Goal: Task Accomplishment & Management: Use online tool/utility

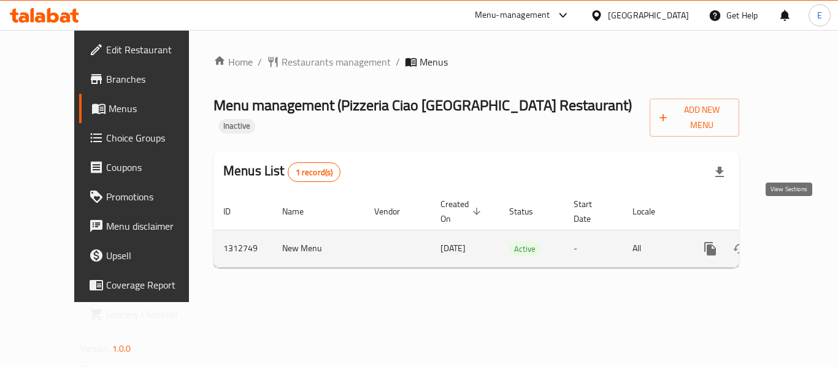
click at [791, 242] on icon "enhanced table" at bounding box center [798, 249] width 15 height 15
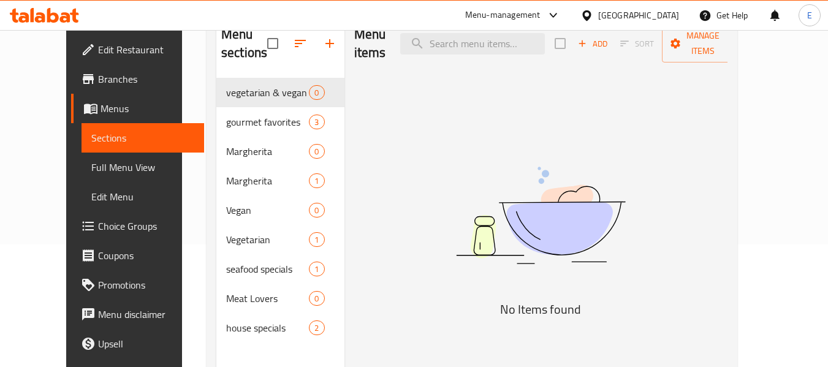
scroll to position [172, 0]
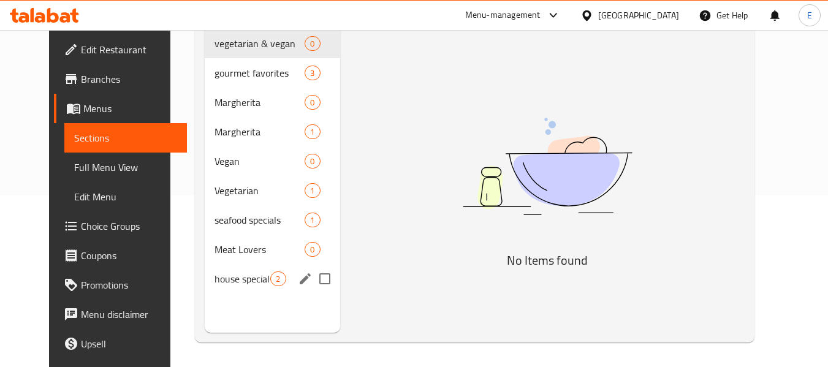
click at [248, 286] on div "house specials 2" at bounding box center [272, 278] width 135 height 29
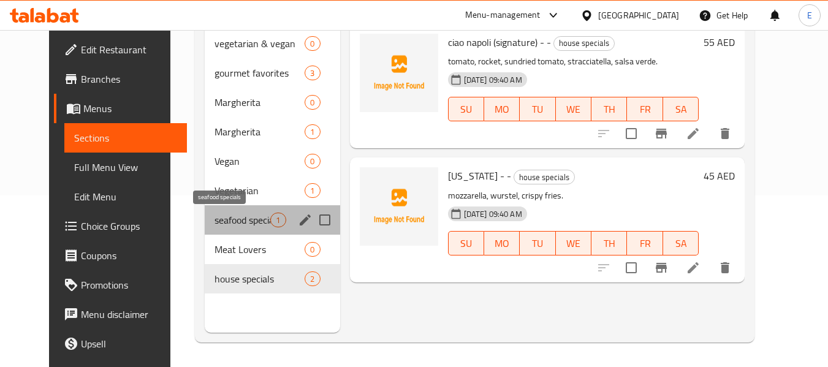
click at [247, 217] on span "seafood specials" at bounding box center [243, 220] width 56 height 15
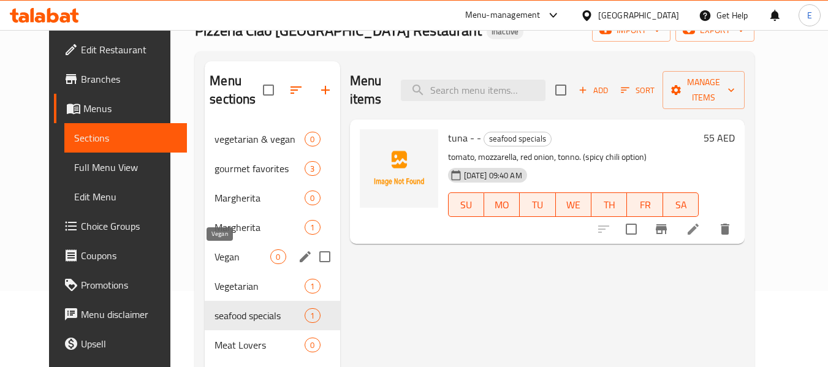
scroll to position [49, 0]
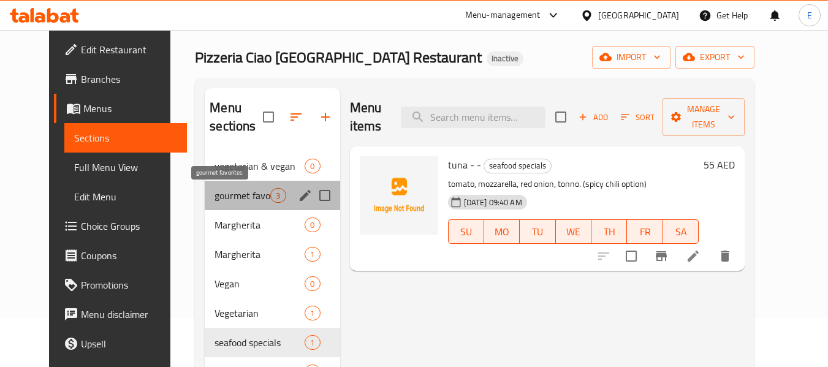
click at [239, 190] on span "gourmet favorites" at bounding box center [243, 195] width 56 height 15
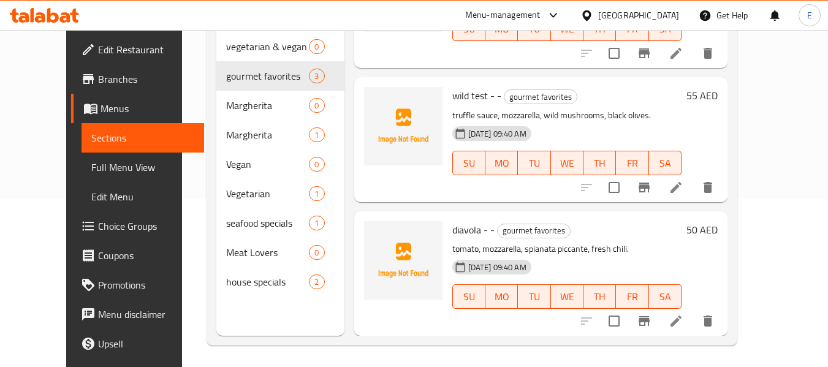
scroll to position [172, 0]
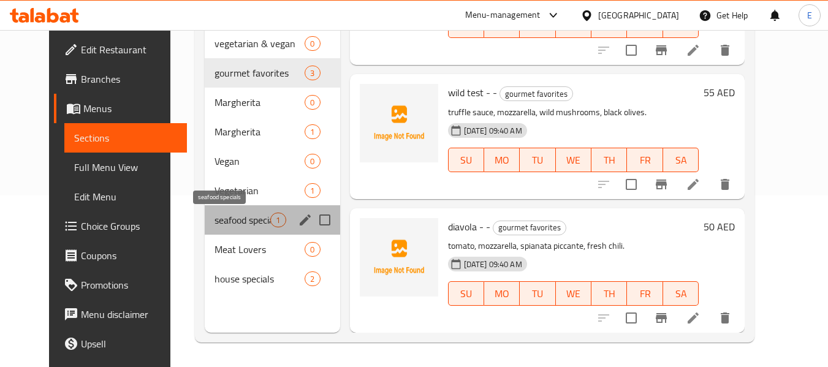
click at [231, 219] on span "seafood specials" at bounding box center [243, 220] width 56 height 15
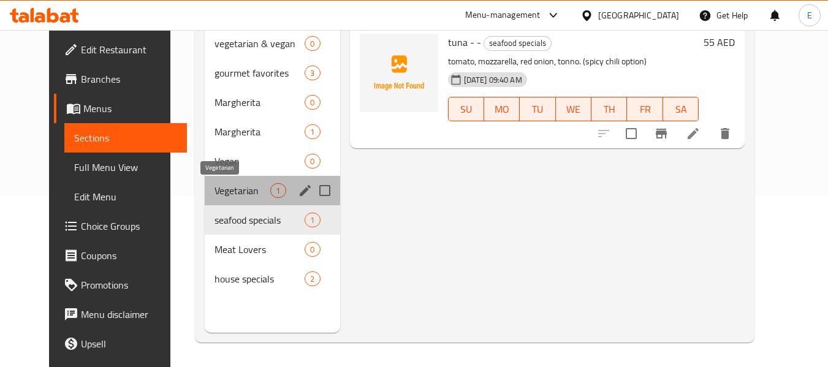
click at [226, 188] on span "Vegetarian" at bounding box center [243, 190] width 56 height 15
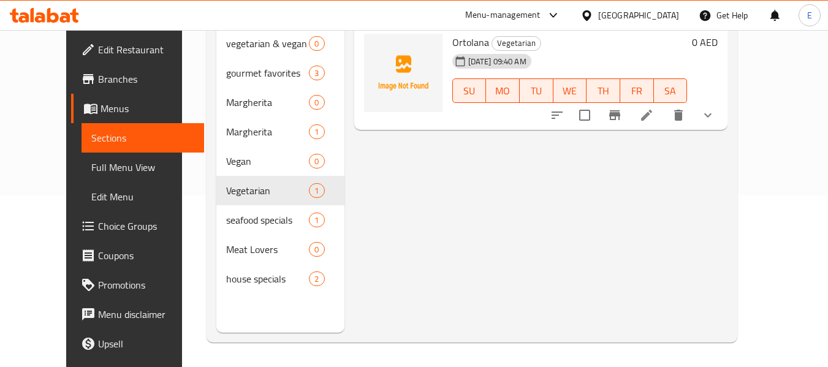
click at [537, 237] on div "Menu items Add Sort Manage items Ortolana Vegetarian [DATE] 09:40 AM SU MO TU W…" at bounding box center [537, 149] width 384 height 367
click at [91, 171] on span "Full Menu View" at bounding box center [143, 167] width 104 height 15
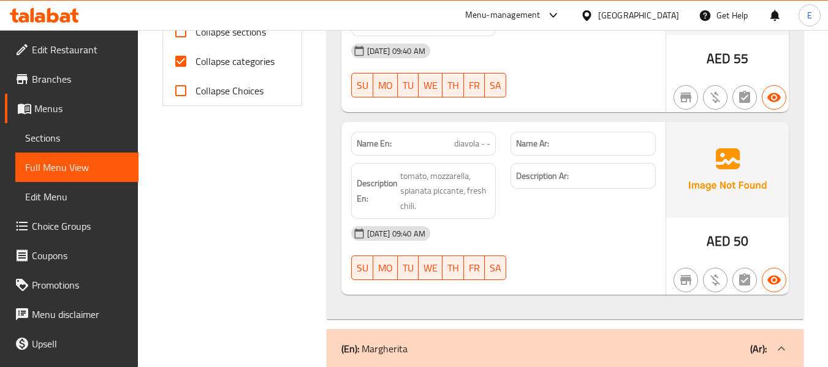
scroll to position [540, 0]
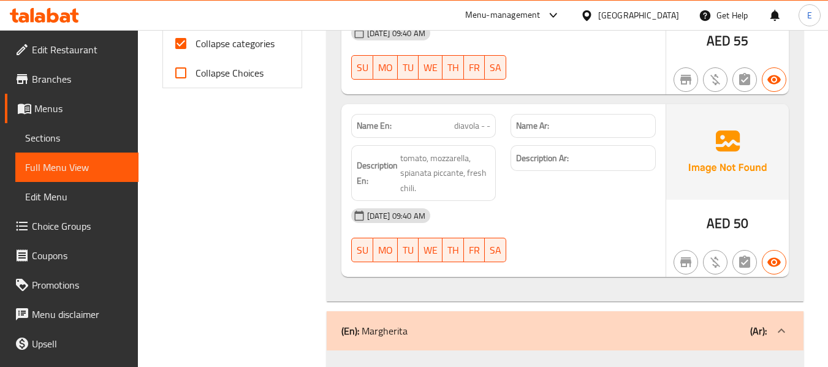
click at [186, 36] on input "Collapse categories" at bounding box center [180, 43] width 29 height 29
checkbox input "false"
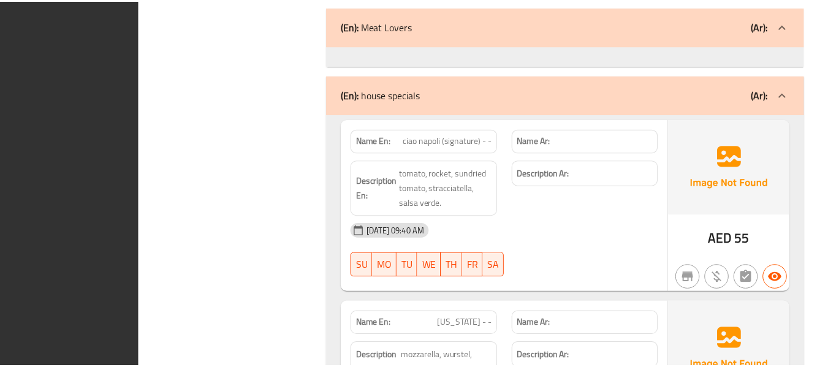
scroll to position [2094, 0]
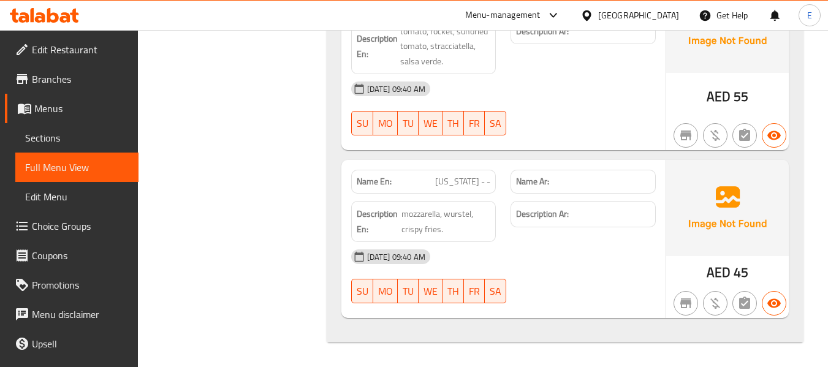
click at [628, 20] on div "[GEOGRAPHIC_DATA]" at bounding box center [638, 15] width 81 height 13
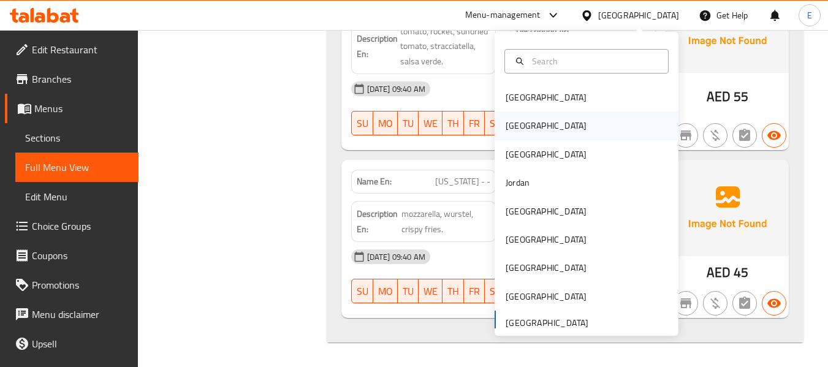
click at [520, 125] on div "[GEOGRAPHIC_DATA]" at bounding box center [546, 126] width 101 height 28
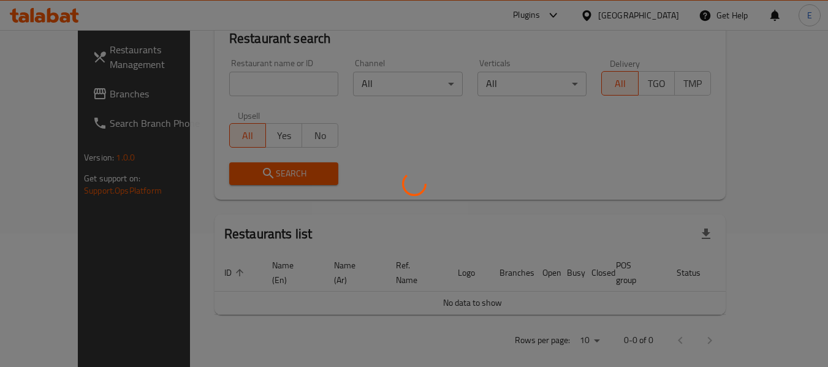
scroll to position [561, 0]
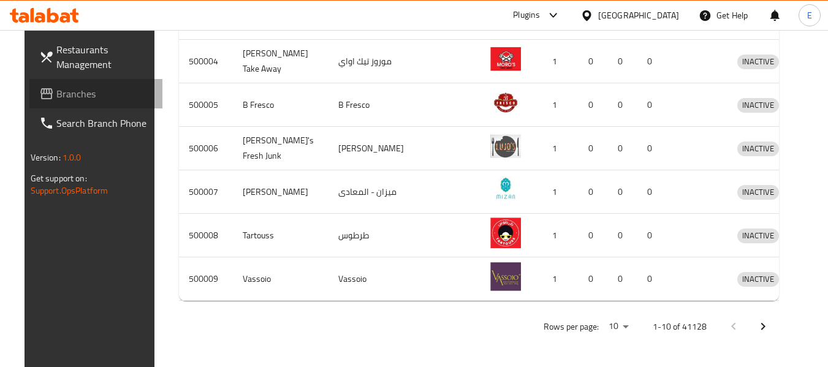
click at [56, 91] on span "Branches" at bounding box center [104, 93] width 97 height 15
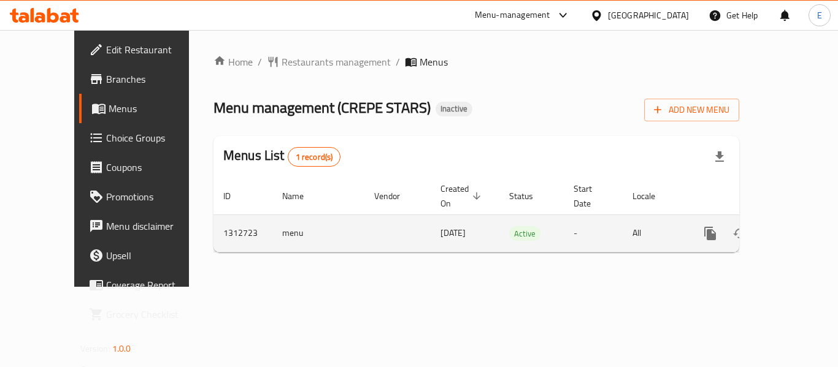
click at [793, 228] on icon "enhanced table" at bounding box center [798, 233] width 11 height 11
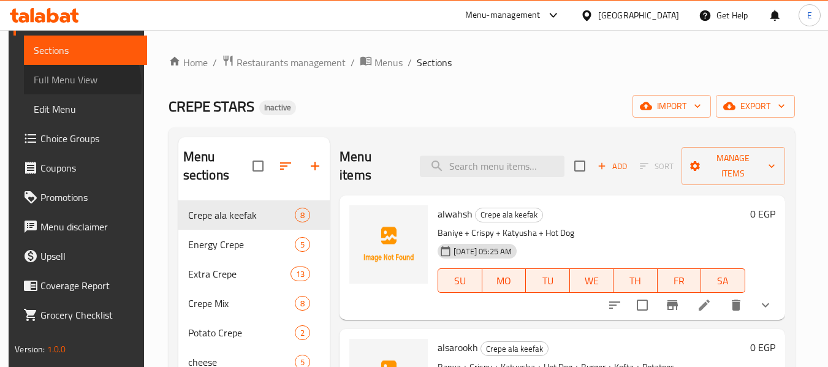
click at [62, 85] on span "Full Menu View" at bounding box center [86, 79] width 104 height 15
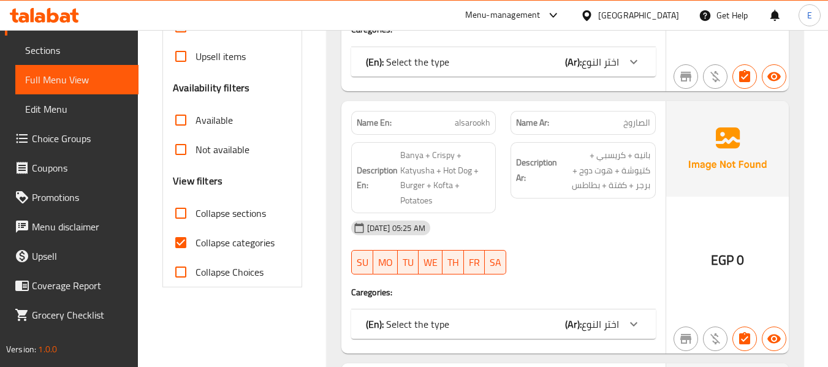
scroll to position [368, 0]
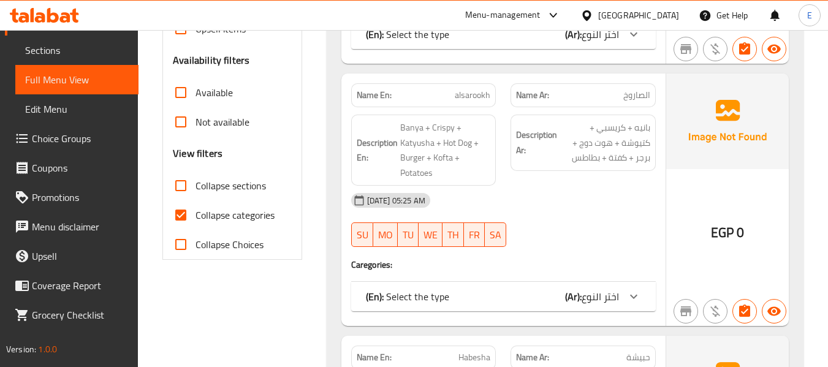
click at [183, 211] on input "Collapse categories" at bounding box center [180, 214] width 29 height 29
checkbox input "false"
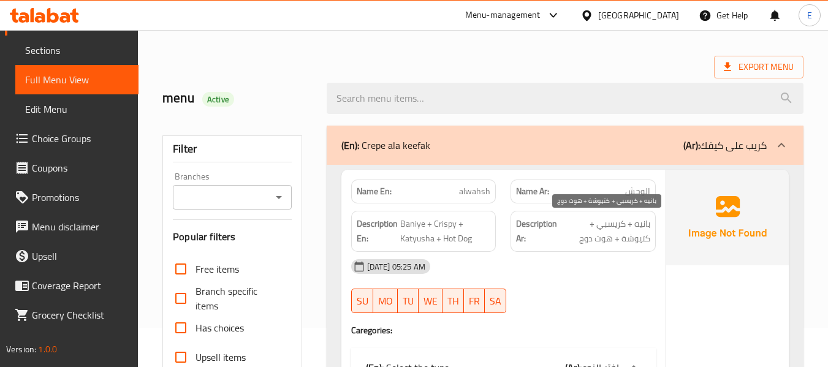
scroll to position [0, 0]
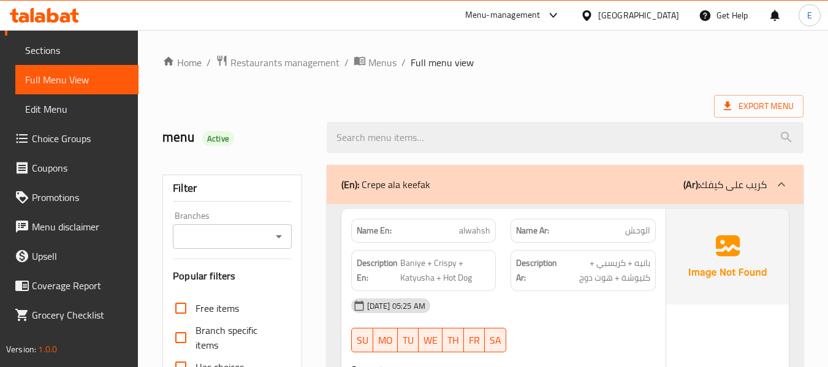
click at [647, 99] on div "Export Menu" at bounding box center [482, 106] width 641 height 23
click at [742, 110] on span "Export Menu" at bounding box center [759, 106] width 70 height 15
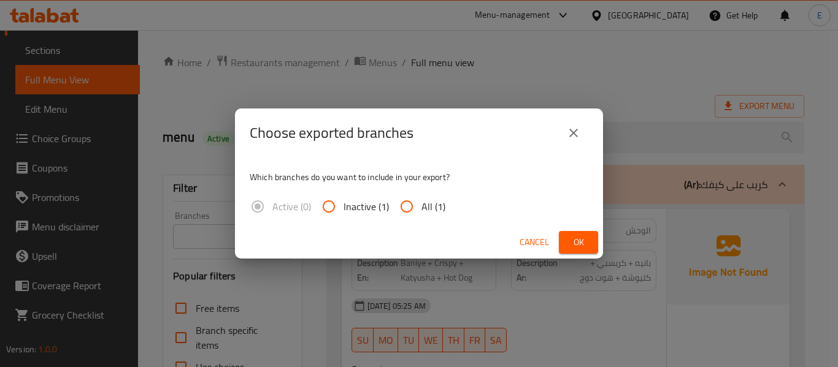
click at [437, 200] on span "All (1)" at bounding box center [433, 206] width 24 height 15
click at [421, 200] on input "All (1)" at bounding box center [406, 206] width 29 height 29
radio input "true"
click at [564, 240] on button "Ok" at bounding box center [578, 242] width 39 height 23
